Goal: Task Accomplishment & Management: Use online tool/utility

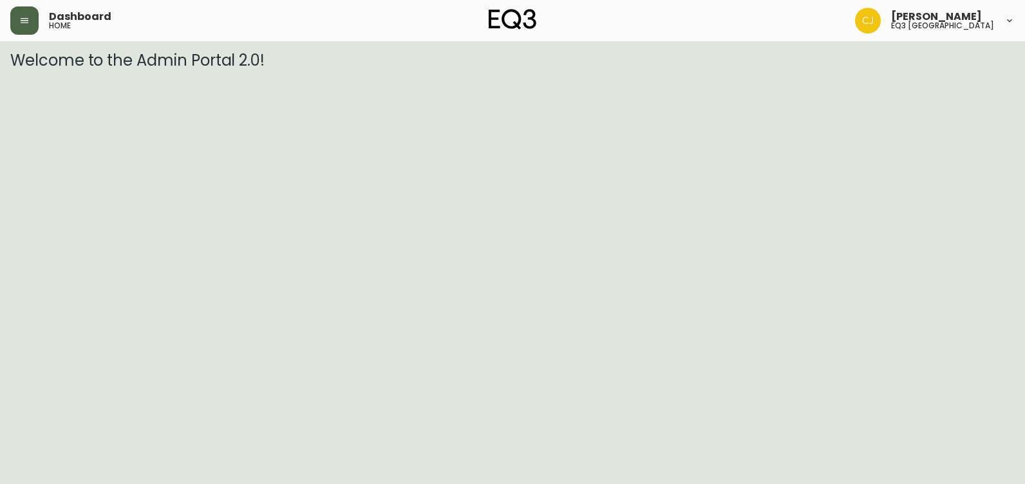
click at [26, 22] on icon "button" at bounding box center [24, 20] width 10 height 10
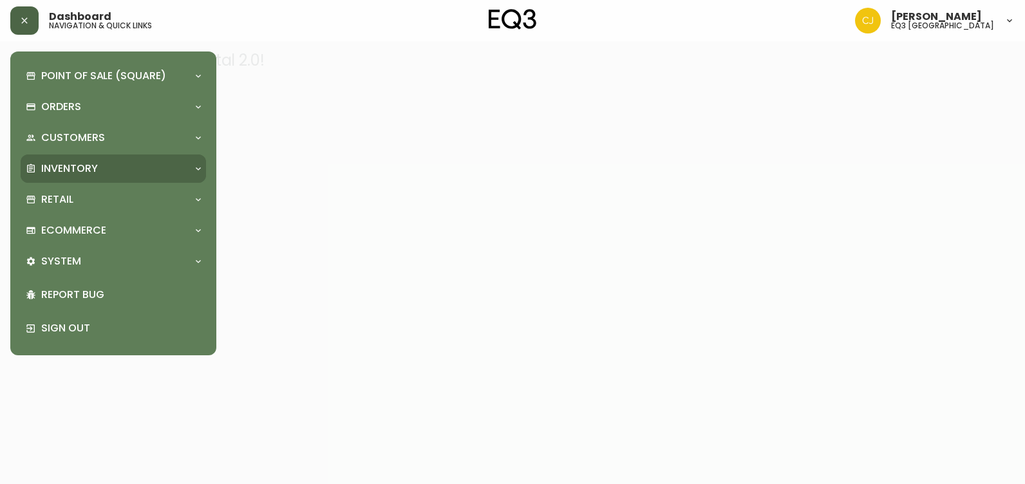
click at [108, 174] on div "Inventory" at bounding box center [107, 169] width 162 height 14
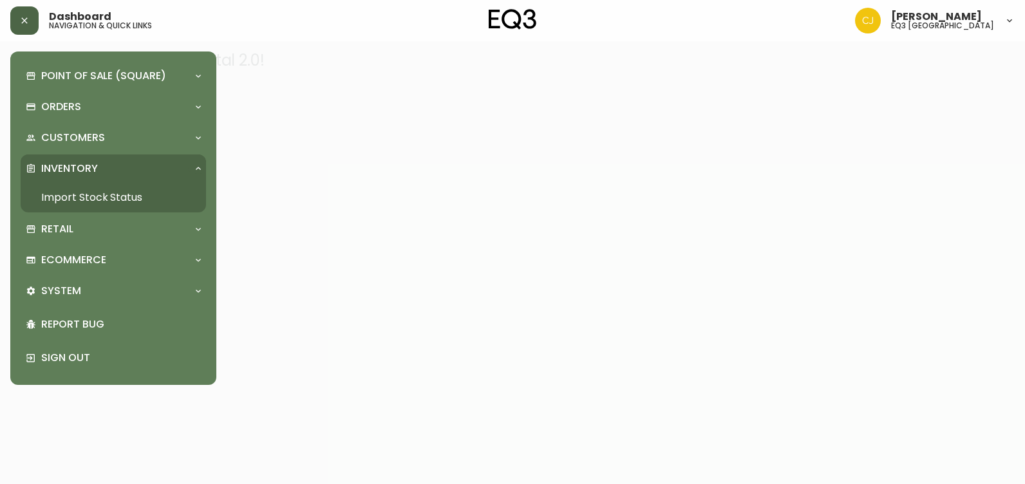
click at [91, 196] on link "Import Stock Status" at bounding box center [113, 198] width 185 height 30
